Goal: Navigation & Orientation: Find specific page/section

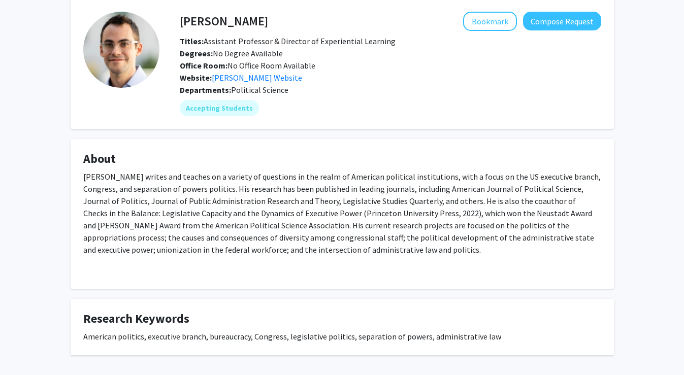
scroll to position [36, 0]
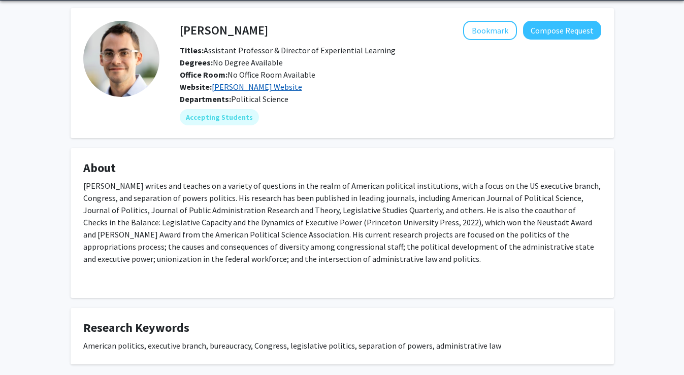
click at [296, 88] on link "[PERSON_NAME] Website" at bounding box center [257, 87] width 90 height 10
click at [507, 23] on button "Bookmark" at bounding box center [490, 30] width 54 height 19
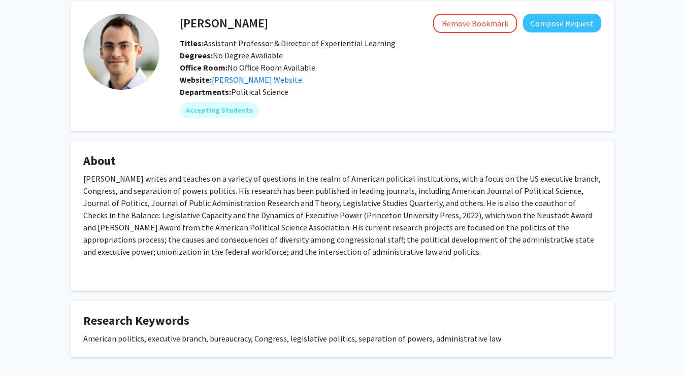
scroll to position [0, 0]
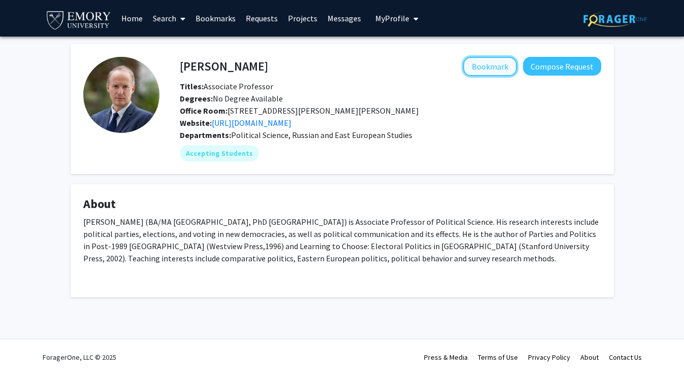
click at [484, 67] on button "Bookmark" at bounding box center [490, 66] width 54 height 19
click at [217, 16] on link "Bookmarks" at bounding box center [215, 19] width 50 height 36
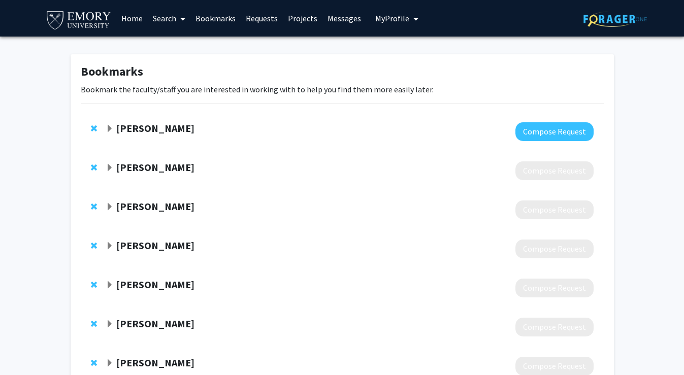
click at [112, 131] on span "Expand Melvin Ayogu Bookmark" at bounding box center [110, 129] width 8 height 8
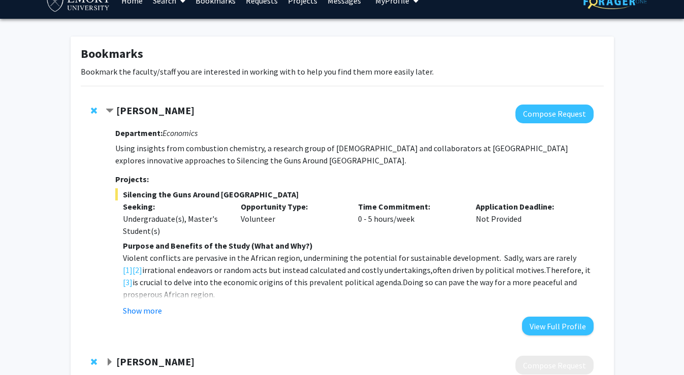
scroll to position [25, 0]
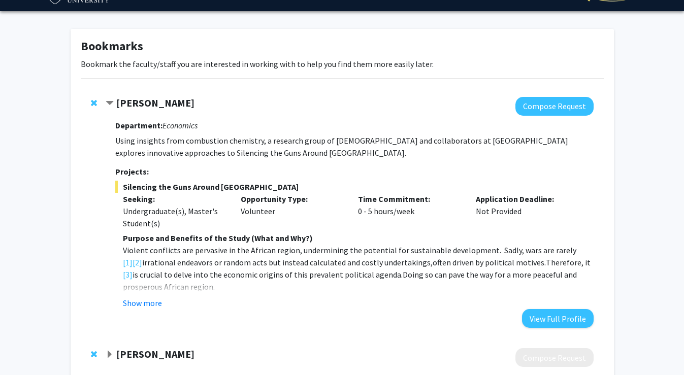
click at [111, 101] on span "Contract Melvin Ayogu Bookmark" at bounding box center [110, 104] width 8 height 8
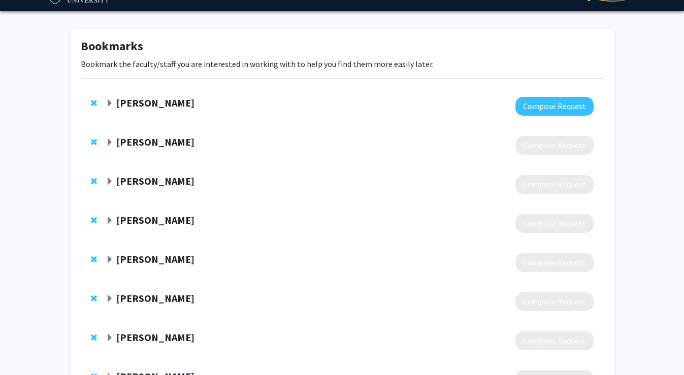
click at [111, 144] on span "Expand Alexander Volokh Bookmark" at bounding box center [110, 143] width 8 height 8
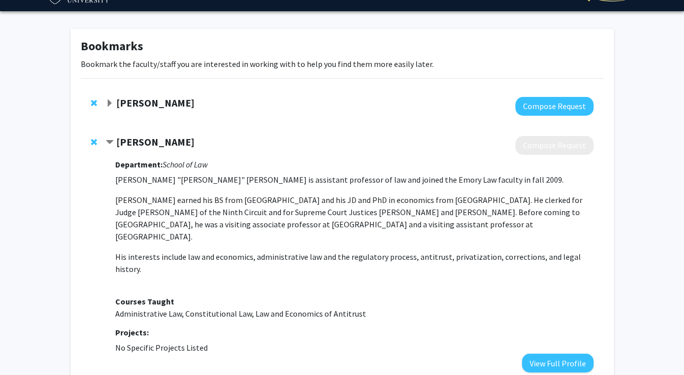
click at [111, 144] on span "Contract Alexander Volokh Bookmark" at bounding box center [110, 143] width 8 height 8
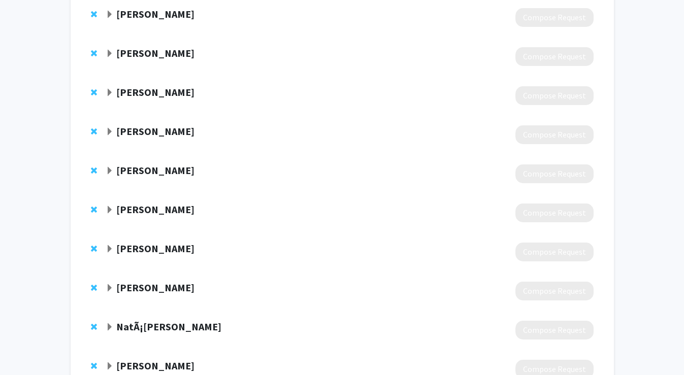
scroll to position [426, 0]
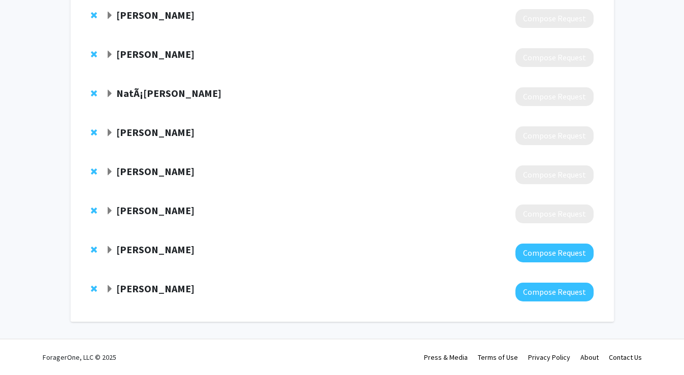
click at [116, 289] on strong "[PERSON_NAME]" at bounding box center [155, 288] width 78 height 13
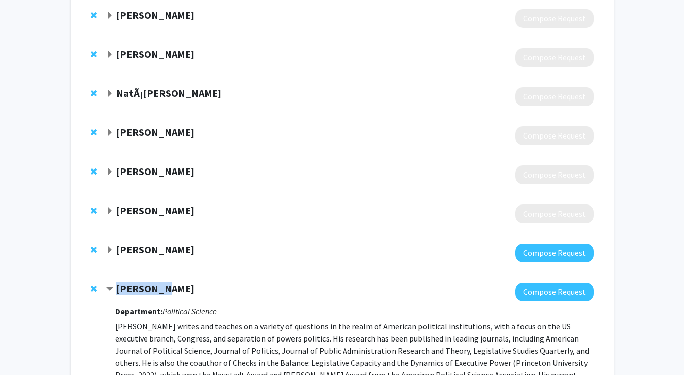
click at [116, 289] on strong "[PERSON_NAME]" at bounding box center [155, 288] width 78 height 13
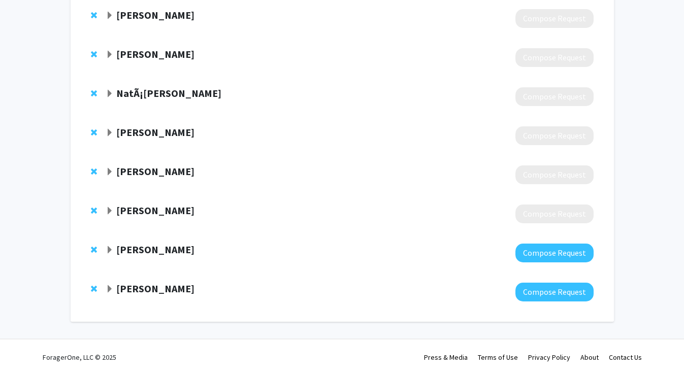
click at [110, 211] on span "Expand Eric Reinhardt Bookmark" at bounding box center [110, 211] width 8 height 8
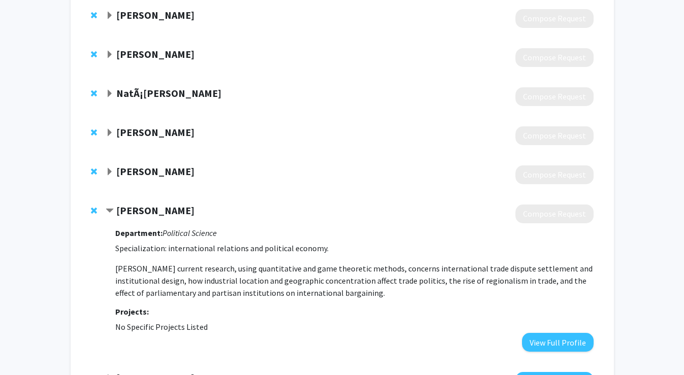
click at [110, 211] on span "Contract Eric Reinhardt Bookmark" at bounding box center [110, 211] width 8 height 8
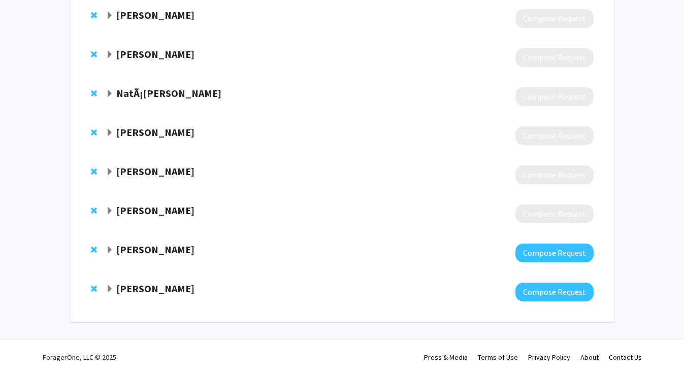
click at [110, 173] on span "Expand Judd Owen Bookmark" at bounding box center [110, 172] width 8 height 8
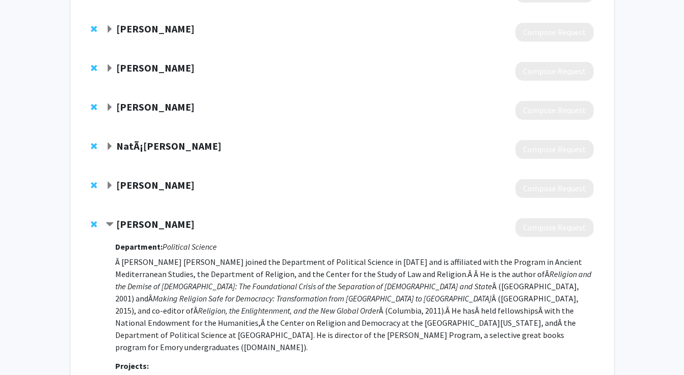
scroll to position [360, 0]
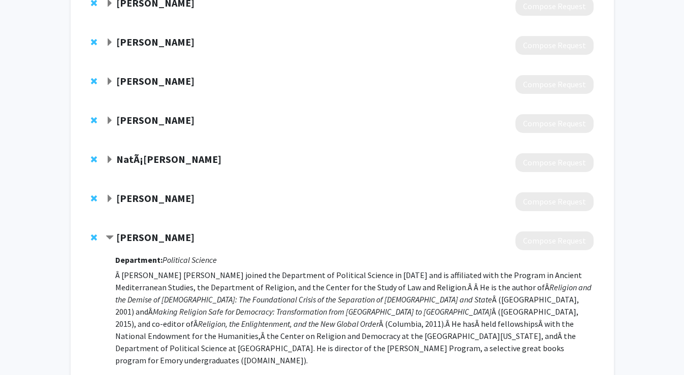
click at [108, 236] on span "Contract Judd Owen Bookmark" at bounding box center [110, 238] width 8 height 8
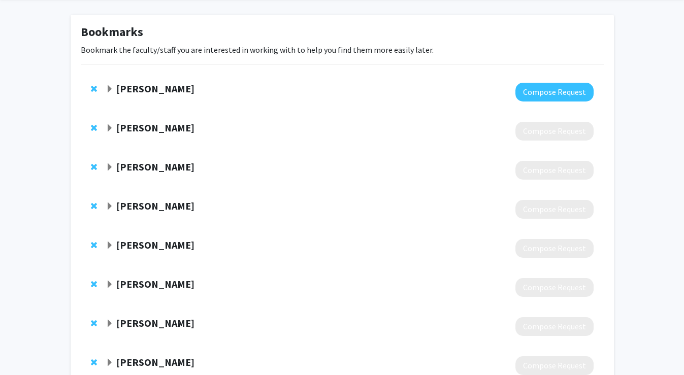
scroll to position [0, 0]
